Goal: Task Accomplishment & Management: Complete application form

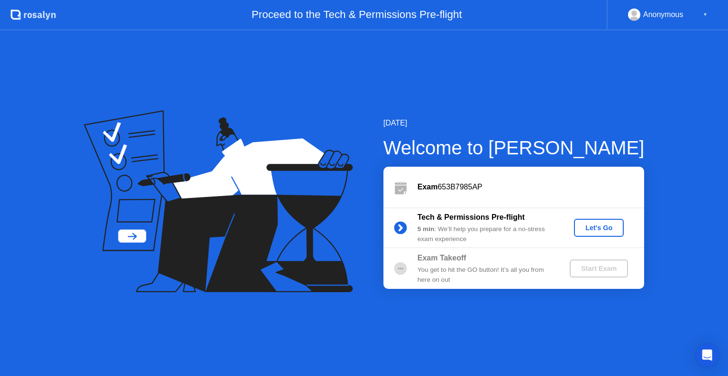
click at [594, 227] on div "Let's Go" at bounding box center [598, 228] width 42 height 8
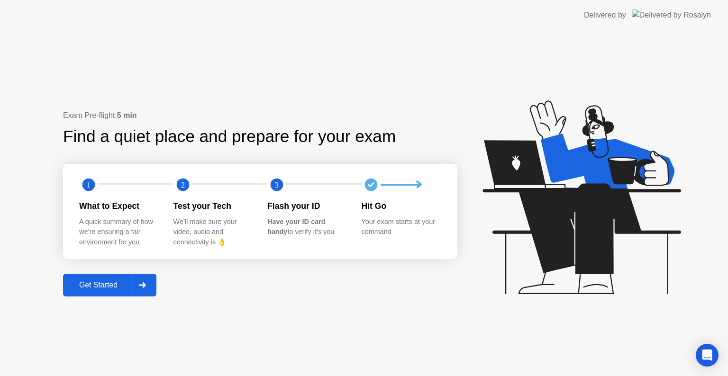
click at [144, 285] on icon at bounding box center [142, 285] width 7 height 6
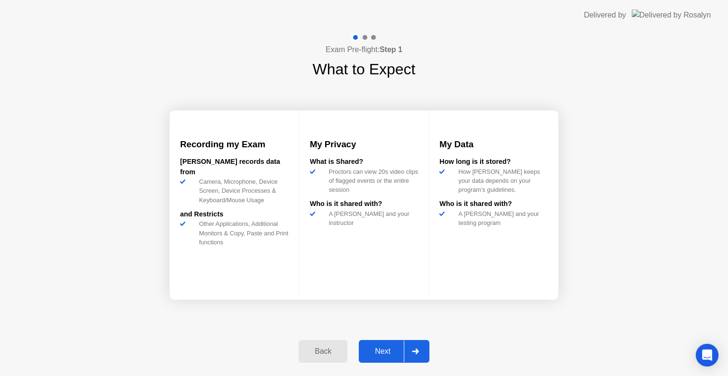
click at [419, 349] on icon at bounding box center [415, 352] width 7 height 6
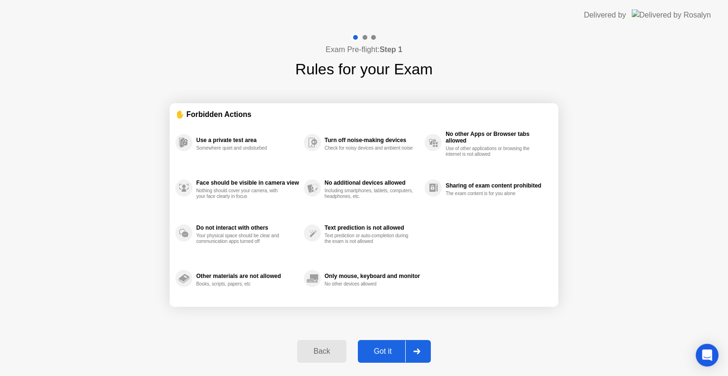
click at [417, 352] on icon at bounding box center [416, 352] width 7 height 6
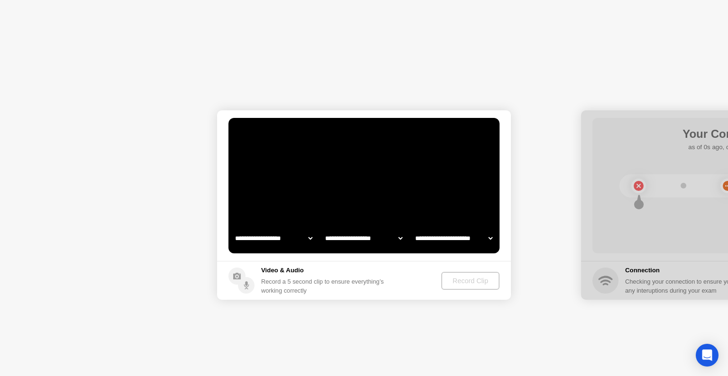
select select "**********"
select select "*******"
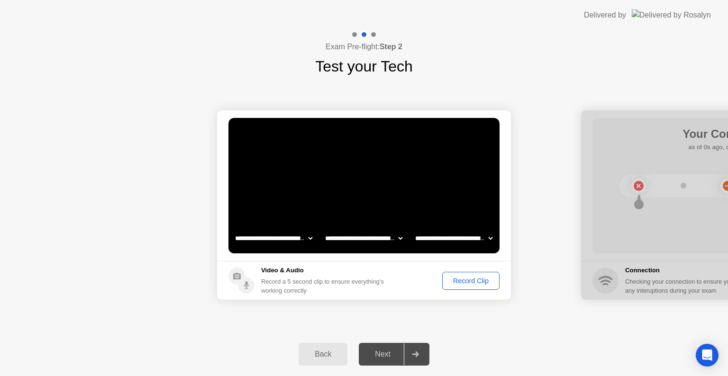
click at [417, 353] on icon at bounding box center [415, 354] width 7 height 6
click at [460, 282] on div "Record Clip" at bounding box center [470, 281] width 51 height 8
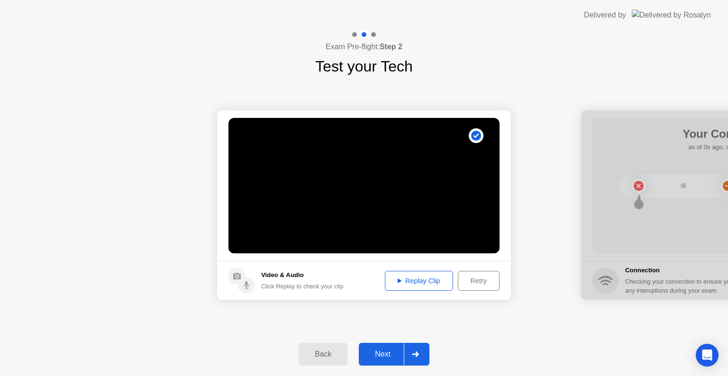
click at [430, 280] on div "Replay Clip" at bounding box center [419, 281] width 62 height 8
click at [398, 280] on icon at bounding box center [399, 281] width 4 height 4
click at [398, 279] on icon at bounding box center [399, 281] width 4 height 5
drag, startPoint x: 413, startPoint y: 288, endPoint x: 414, endPoint y: 284, distance: 4.8
click at [413, 287] on button "Replay Clip" at bounding box center [419, 281] width 68 height 20
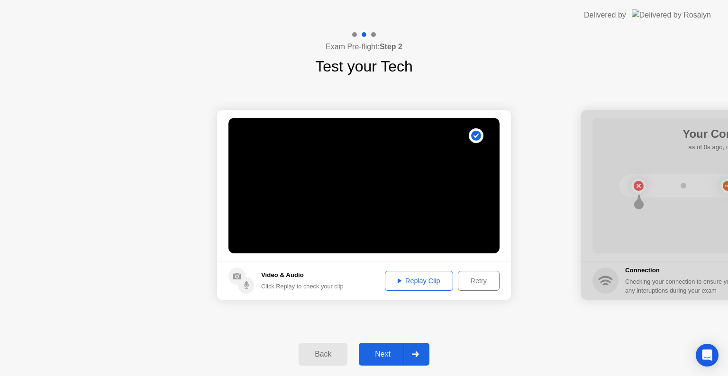
click at [417, 280] on div "Replay Clip" at bounding box center [419, 281] width 62 height 8
click at [422, 355] on div at bounding box center [415, 354] width 23 height 22
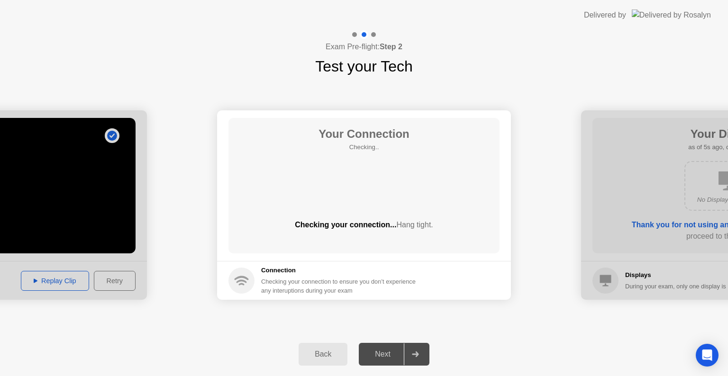
click at [413, 355] on icon at bounding box center [415, 354] width 7 height 6
click at [415, 349] on div at bounding box center [415, 354] width 23 height 22
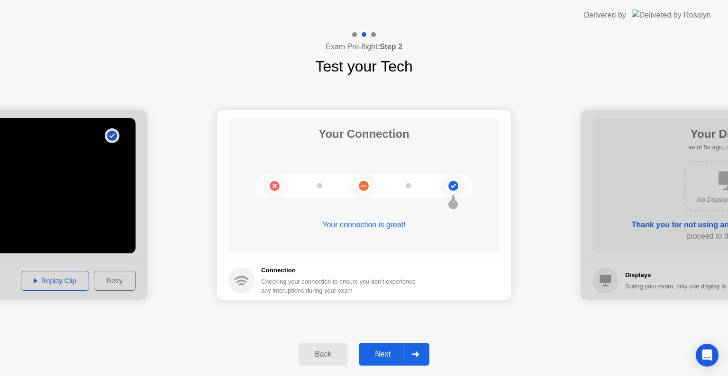
click at [414, 353] on icon at bounding box center [415, 354] width 7 height 6
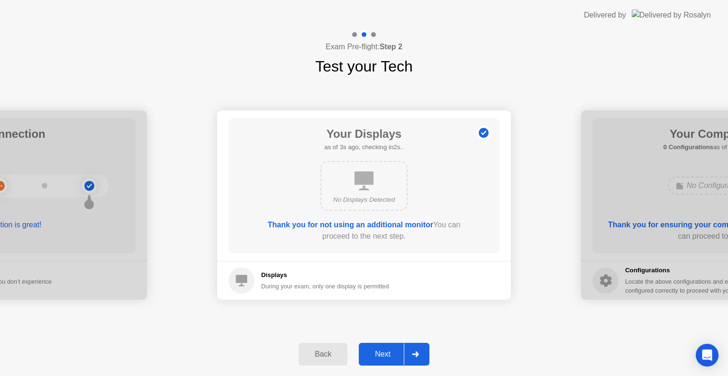
click at [414, 353] on icon at bounding box center [415, 354] width 7 height 6
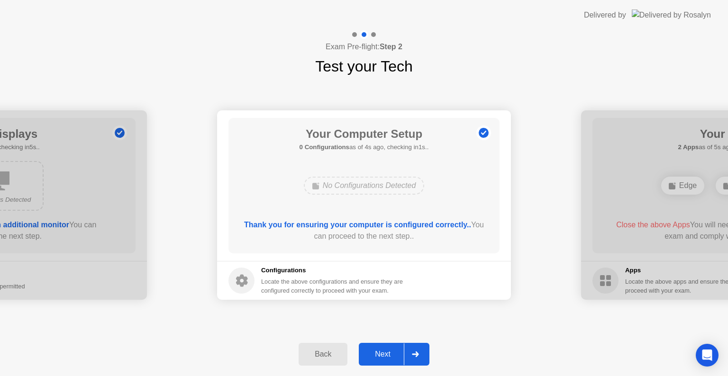
click at [414, 353] on icon at bounding box center [415, 354] width 7 height 6
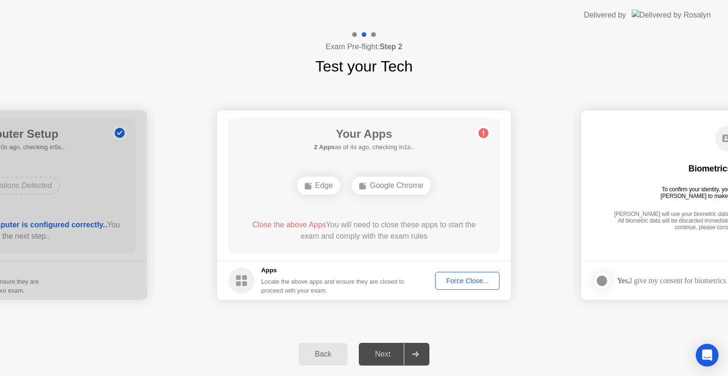
click at [462, 280] on div "Force Close..." at bounding box center [467, 281] width 58 height 8
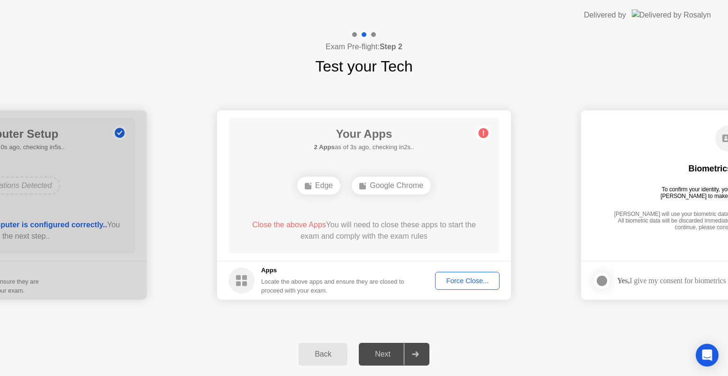
click at [468, 281] on div "Force Close..." at bounding box center [467, 281] width 58 height 8
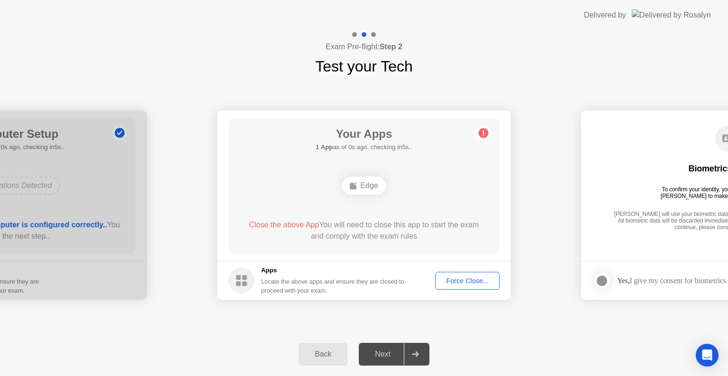
click at [473, 280] on div "Force Close..." at bounding box center [467, 281] width 58 height 8
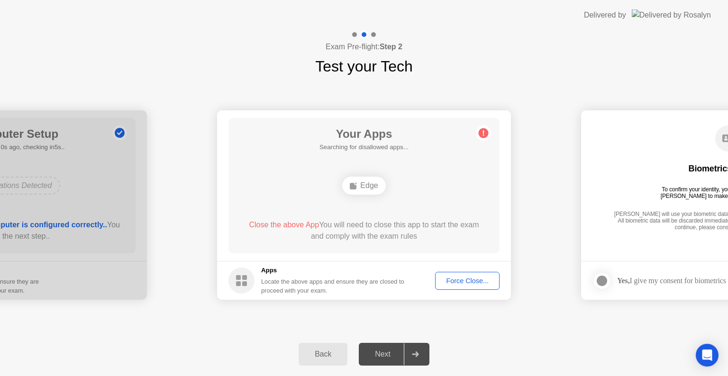
click at [369, 183] on div "Edge" at bounding box center [363, 186] width 43 height 18
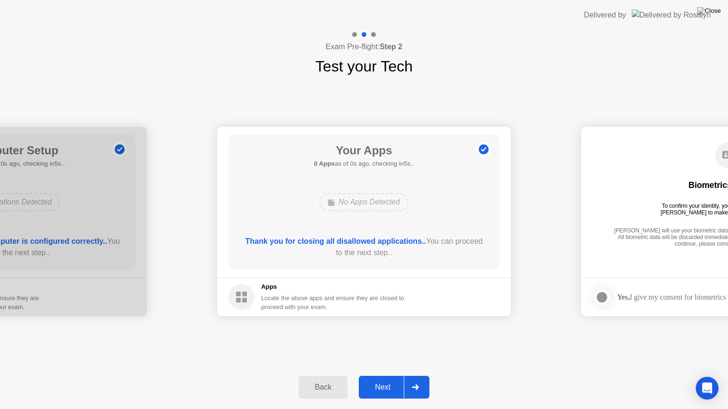
click at [367, 192] on div "No Apps Detected" at bounding box center [363, 202] width 217 height 26
click at [418, 376] on icon at bounding box center [415, 388] width 7 height 6
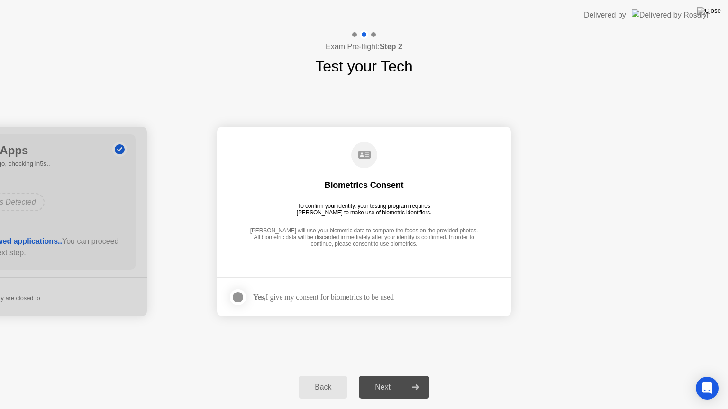
click at [238, 295] on div at bounding box center [237, 297] width 11 height 11
click at [419, 376] on div at bounding box center [415, 388] width 23 height 22
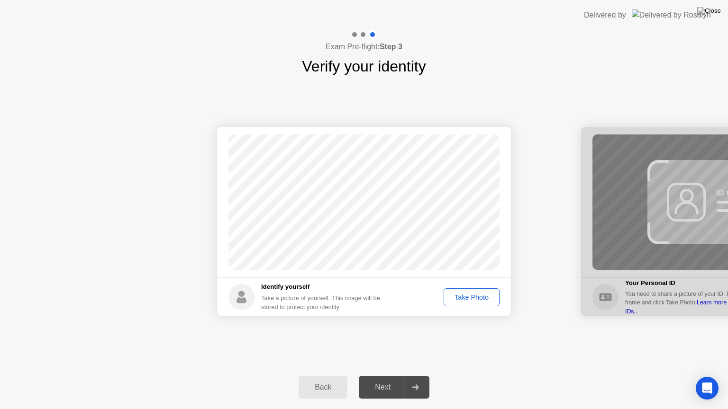
click at [474, 299] on div "Take Photo" at bounding box center [471, 298] width 49 height 8
click at [480, 296] on div "Retake" at bounding box center [477, 298] width 37 height 8
